Goal: Find specific page/section: Find specific page/section

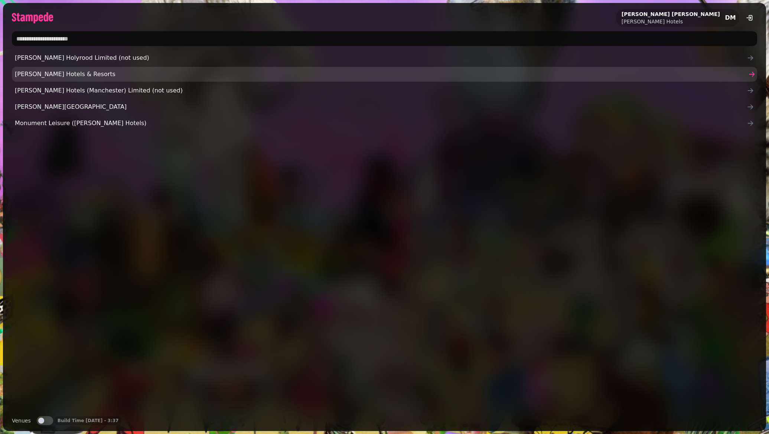
click at [55, 75] on span "[PERSON_NAME] Hotels & Resorts" at bounding box center [381, 74] width 732 height 9
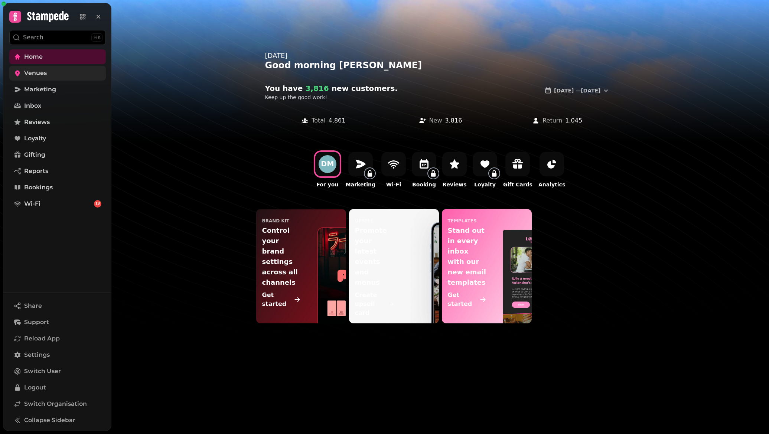
click at [32, 72] on span "Venues" at bounding box center [35, 73] width 23 height 9
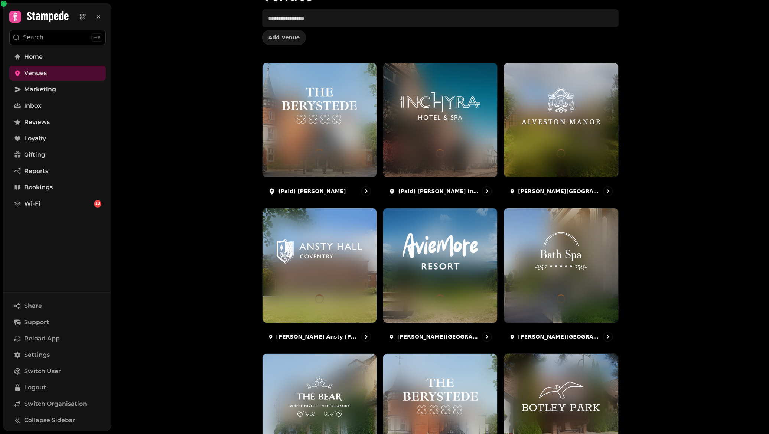
scroll to position [50, 0]
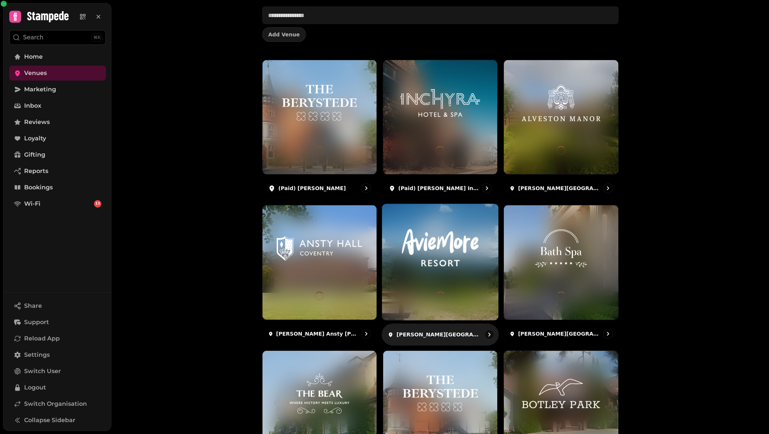
click at [481, 309] on div at bounding box center [440, 262] width 116 height 116
